Goal: Task Accomplishment & Management: Complete application form

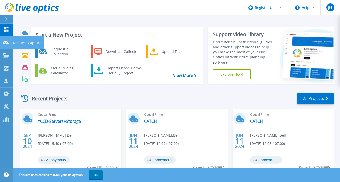
click at [4, 42] on icon at bounding box center [6, 43] width 6 height 4
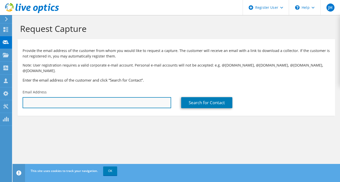
click at [135, 99] on input "text" at bounding box center [97, 102] width 149 height 11
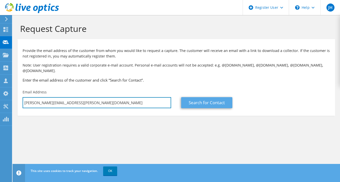
type input "doug.ward@brightree.com"
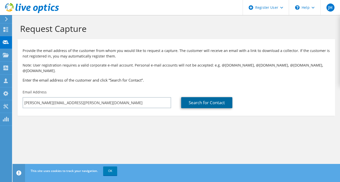
click at [210, 97] on link "Search for Contact" at bounding box center [206, 102] width 51 height 11
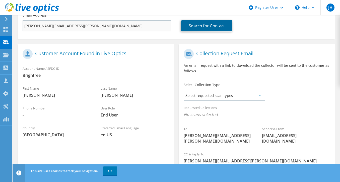
scroll to position [79, 0]
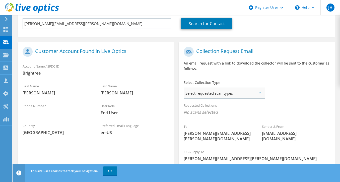
click at [206, 90] on span "Select requested scan types" at bounding box center [224, 93] width 80 height 10
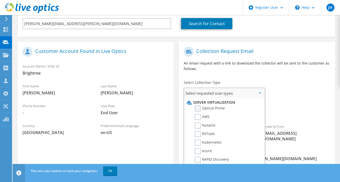
click at [197, 105] on label "Optical Prime" at bounding box center [210, 108] width 30 height 6
click at [0, 0] on input "Optical Prime" at bounding box center [0, 0] width 0 height 0
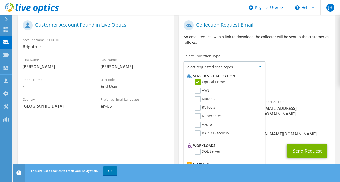
click at [288, 83] on span "Optical Prime" at bounding box center [257, 87] width 146 height 8
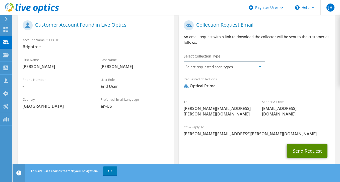
click at [304, 144] on button "Send Request" at bounding box center [307, 151] width 40 height 14
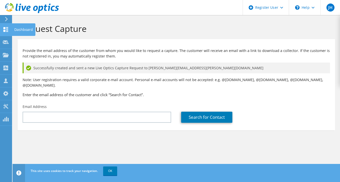
click at [7, 29] on icon at bounding box center [6, 29] width 6 height 5
